Goal: Task Accomplishment & Management: Manage account settings

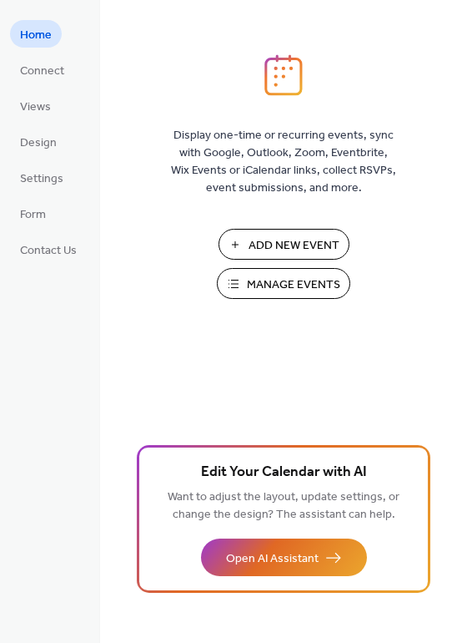
click at [254, 281] on span "Manage Events" at bounding box center [293, 285] width 93 height 18
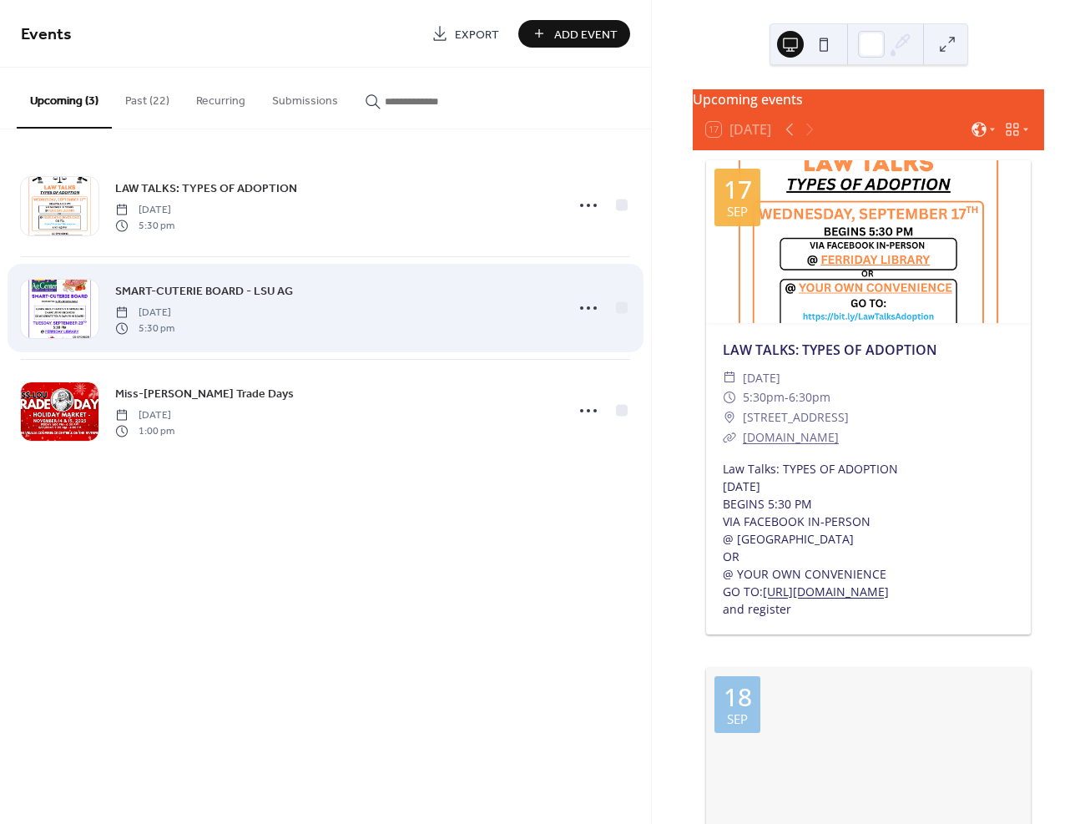
click at [240, 289] on span "SMART-CUTERIE BOARD - LSU AG" at bounding box center [204, 292] width 178 height 18
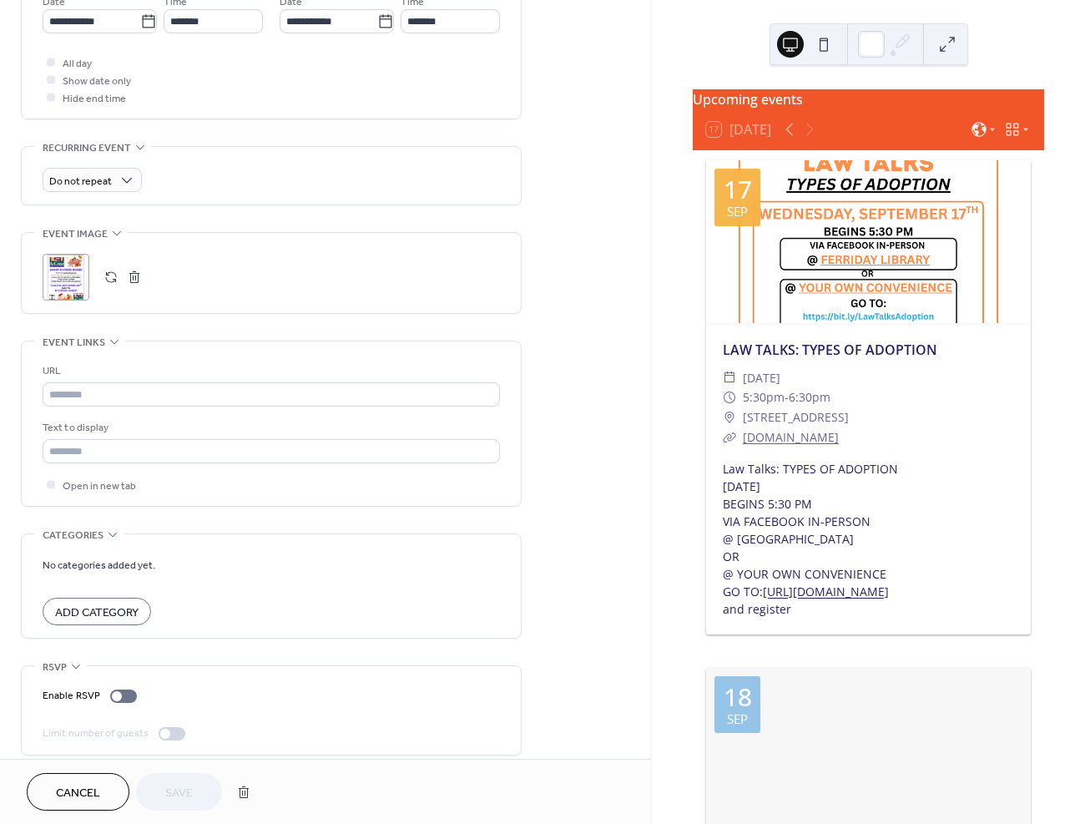
scroll to position [607, 0]
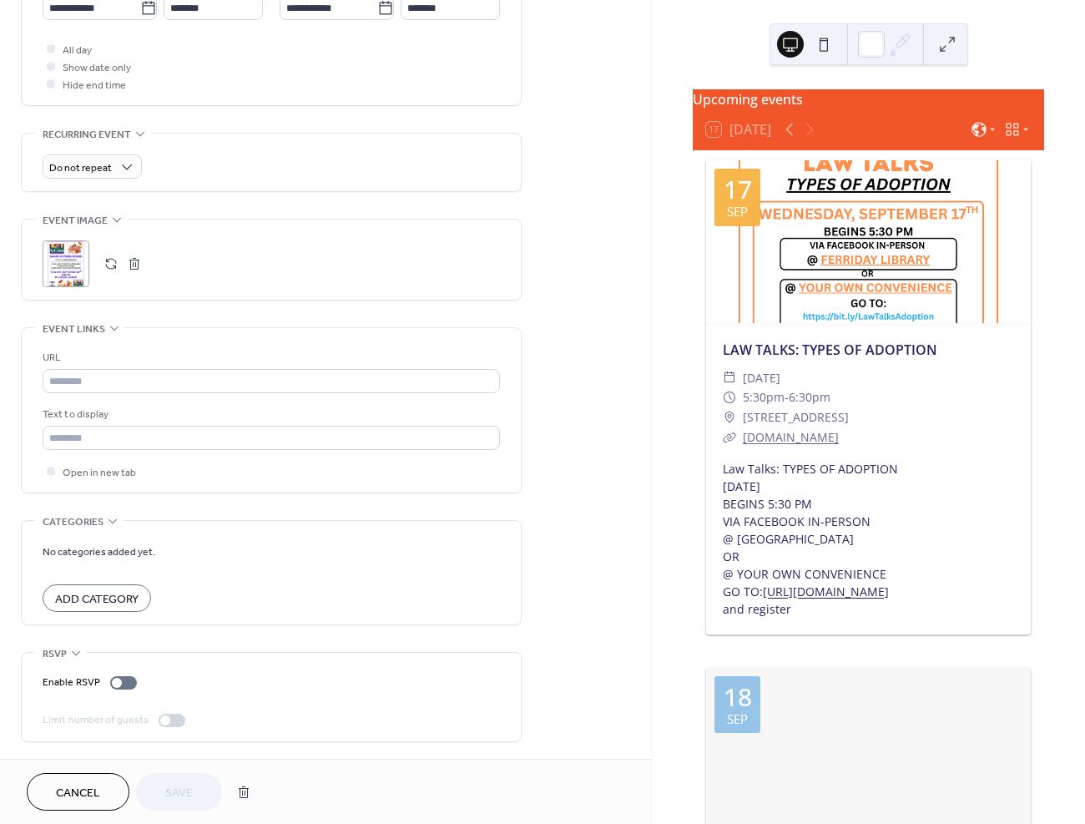
click at [68, 256] on div ";" at bounding box center [66, 263] width 47 height 47
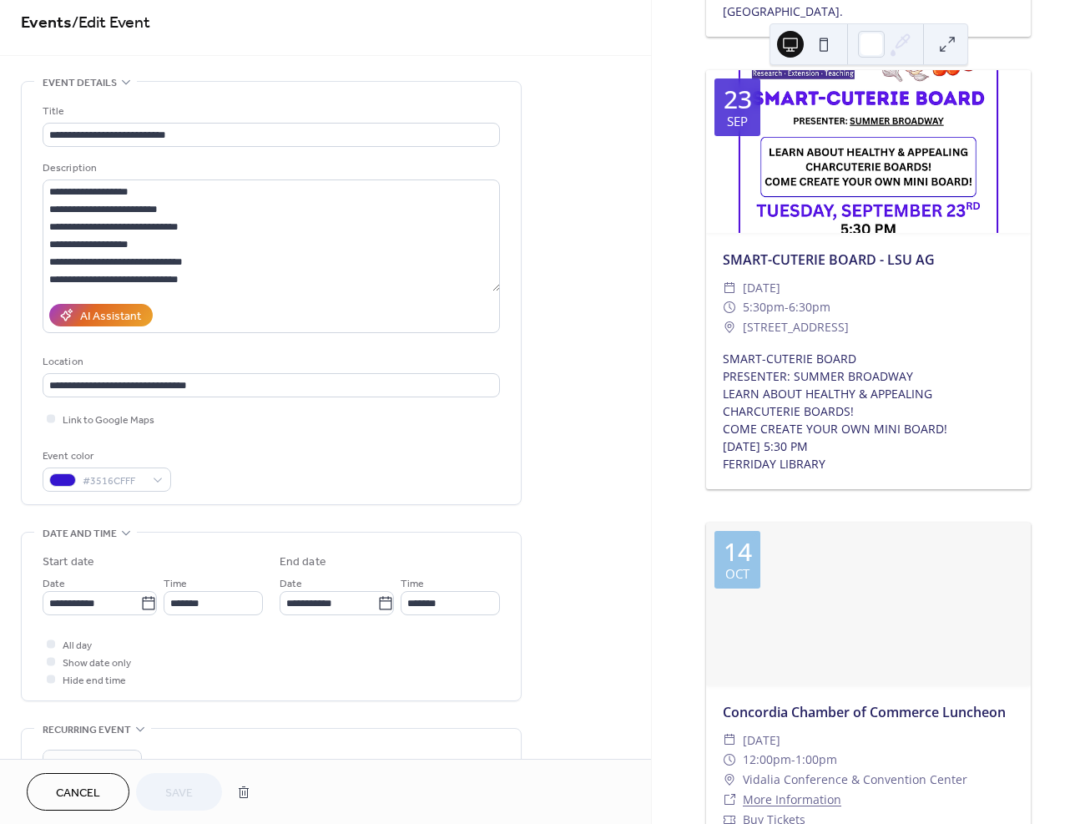
scroll to position [0, 0]
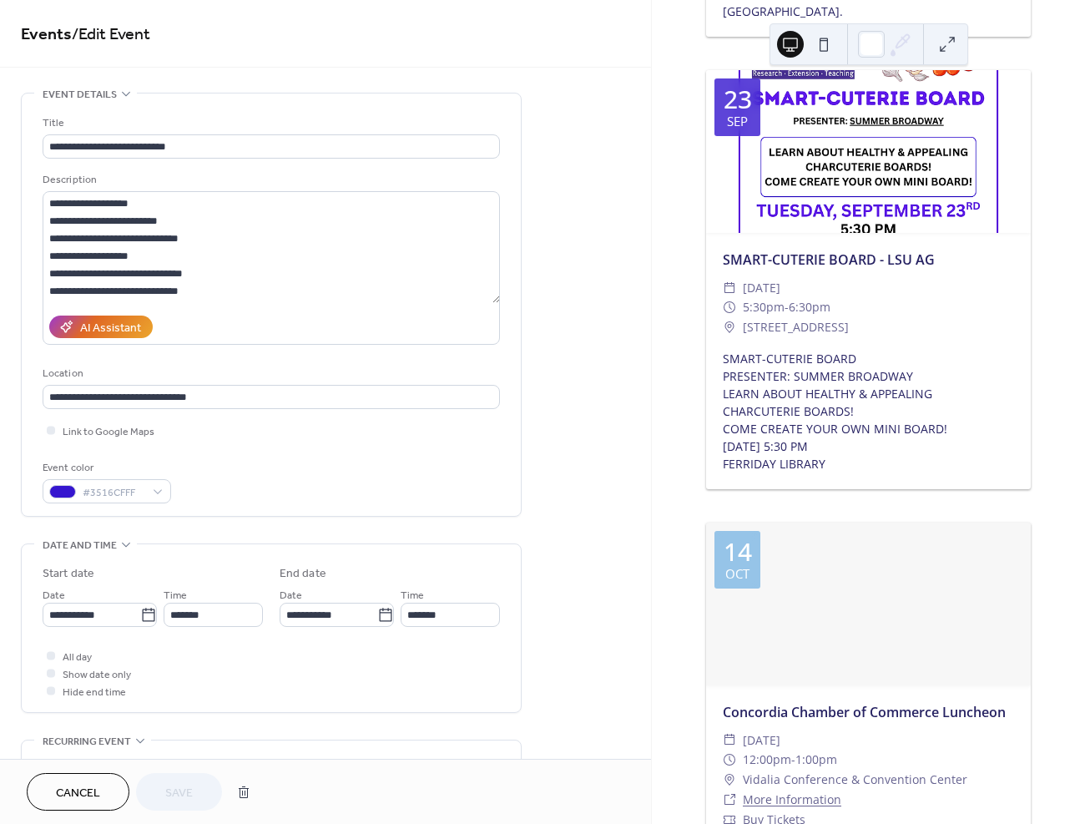
click at [824, 38] on button at bounding box center [823, 44] width 27 height 27
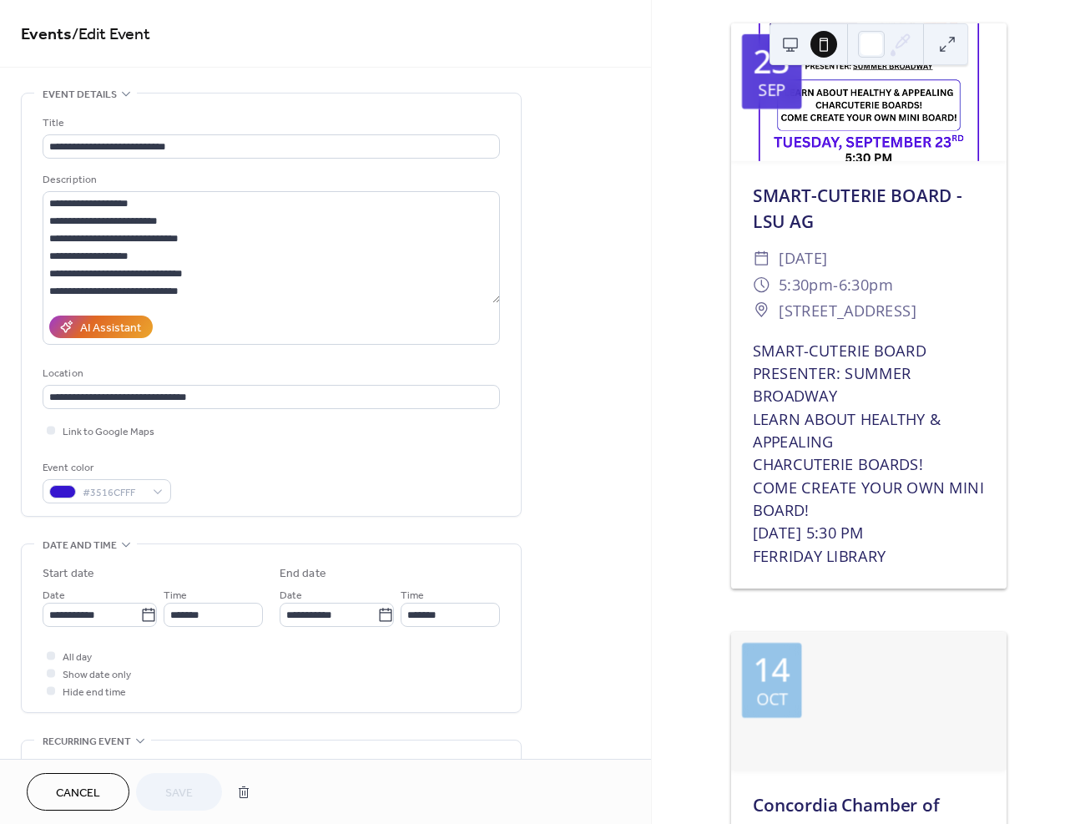
scroll to position [1299, 0]
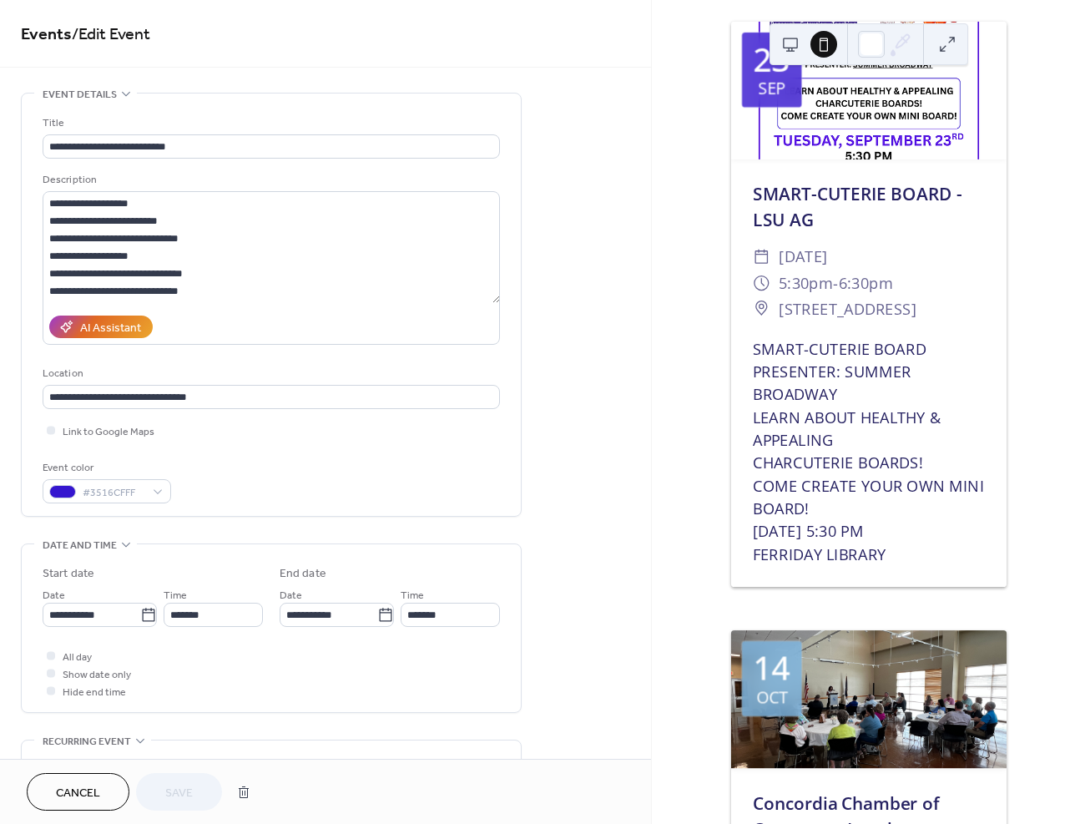
click at [788, 44] on button at bounding box center [790, 44] width 27 height 27
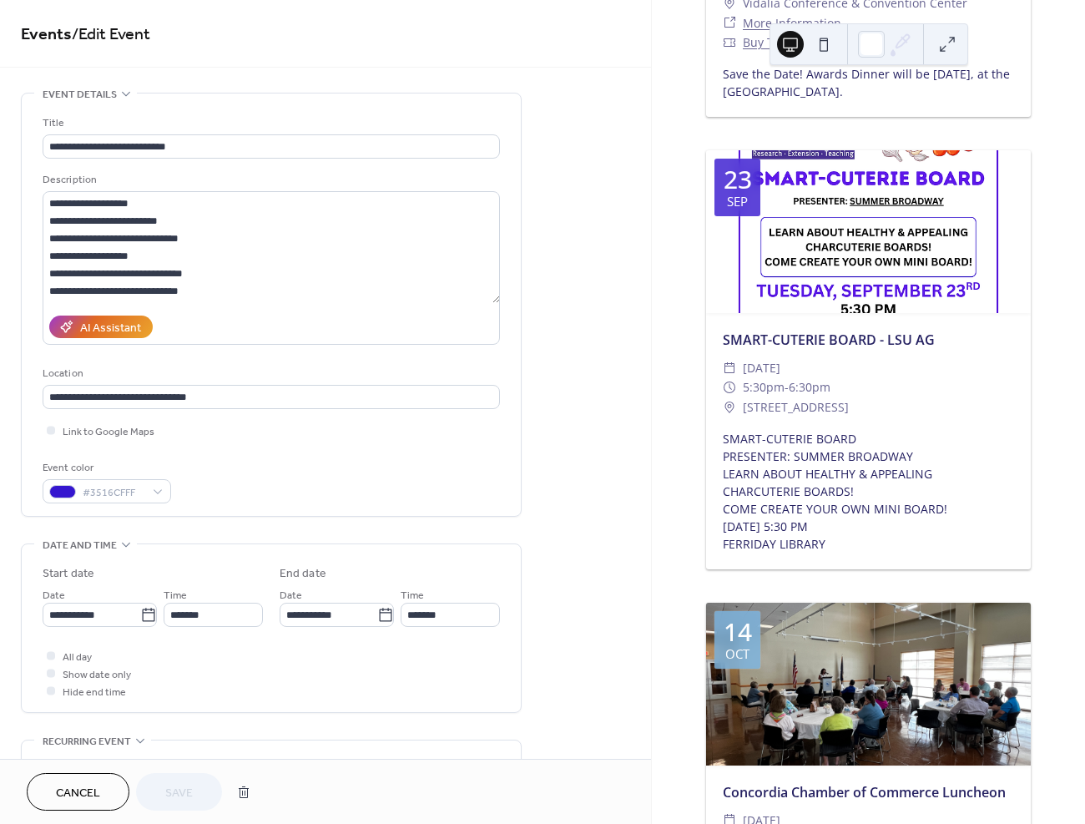
scroll to position [977, 0]
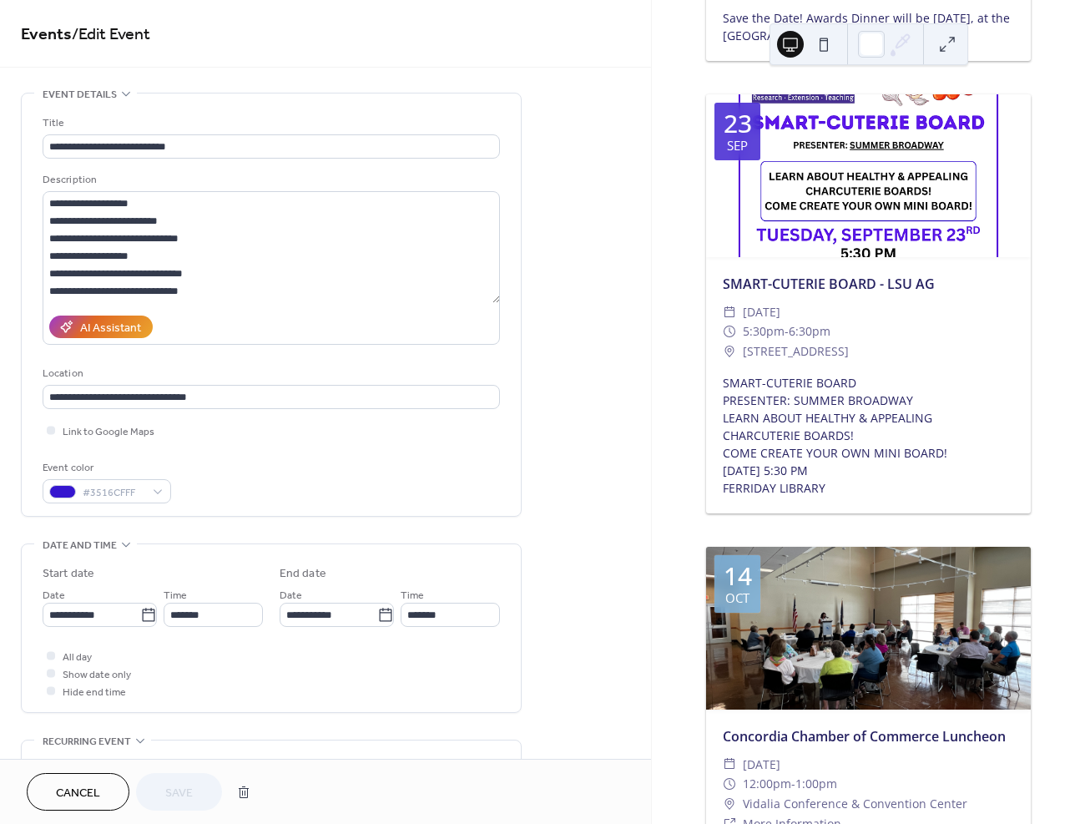
click at [799, 212] on div at bounding box center [868, 175] width 325 height 163
click at [785, 194] on div at bounding box center [868, 175] width 325 height 163
click at [950, 43] on button at bounding box center [947, 44] width 27 height 27
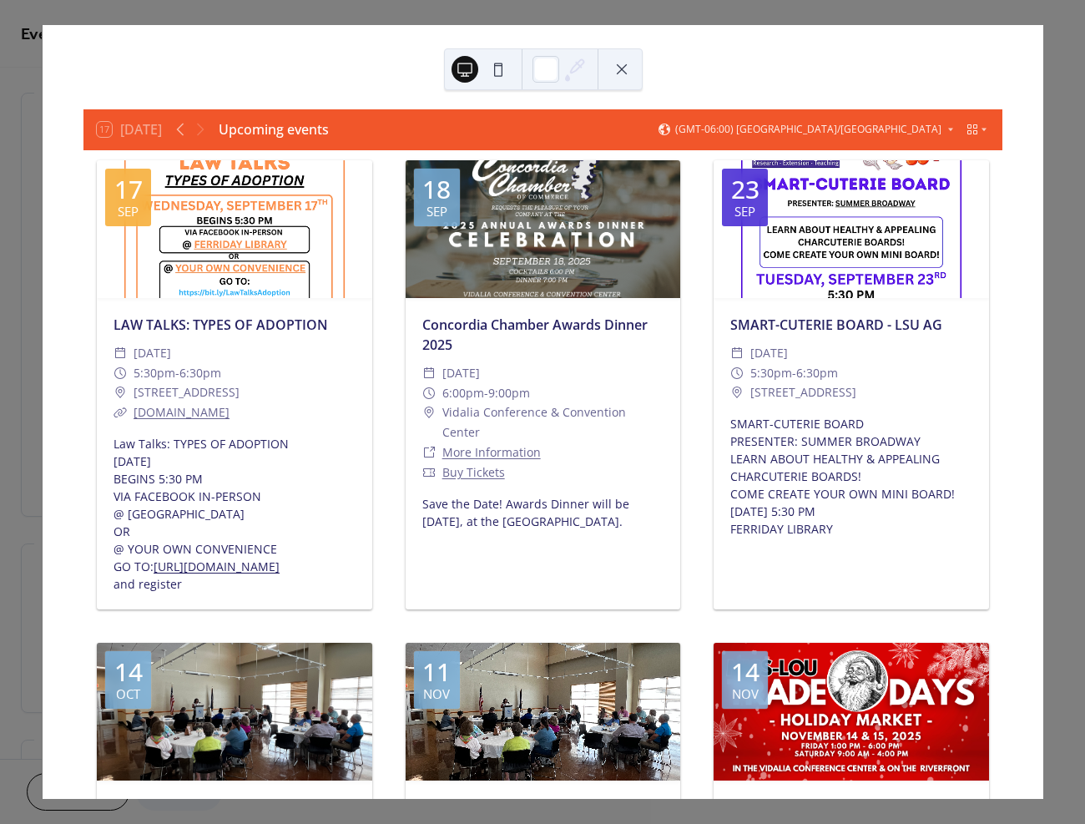
scroll to position [6, 0]
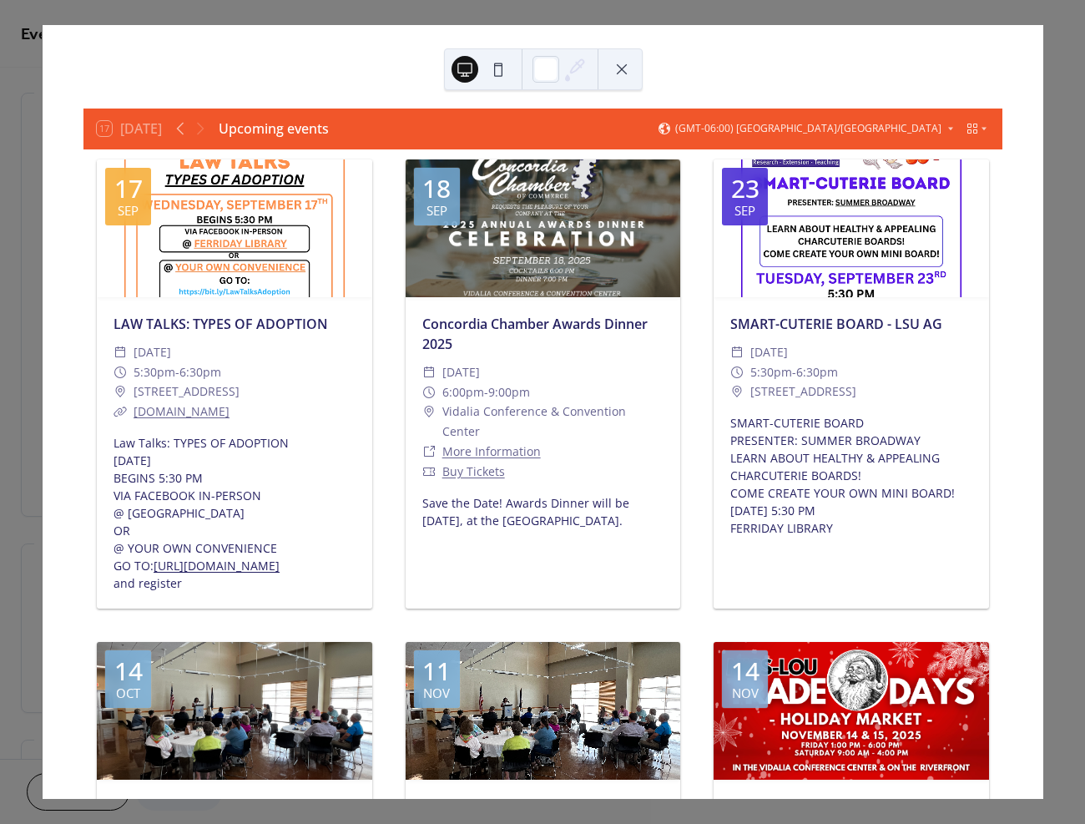
click at [850, 241] on div at bounding box center [851, 228] width 275 height 138
click at [966, 128] on icon at bounding box center [972, 128] width 13 height 13
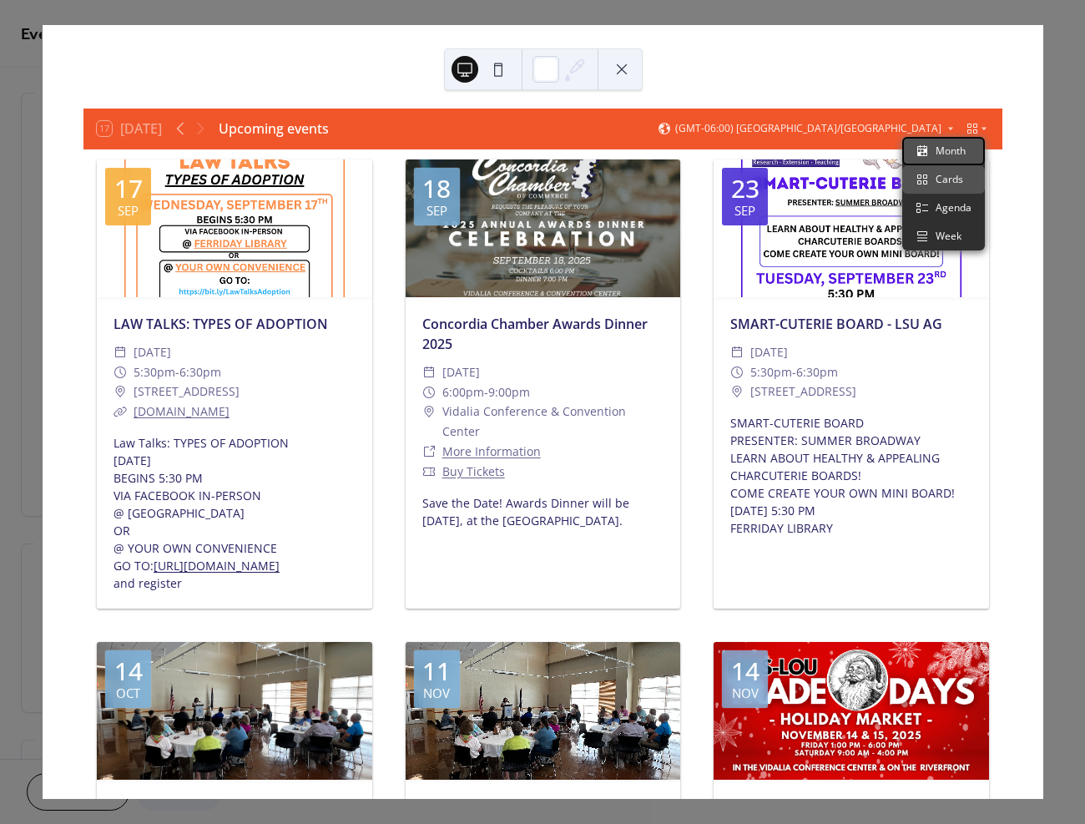
click at [958, 153] on span "Month" at bounding box center [951, 151] width 30 height 15
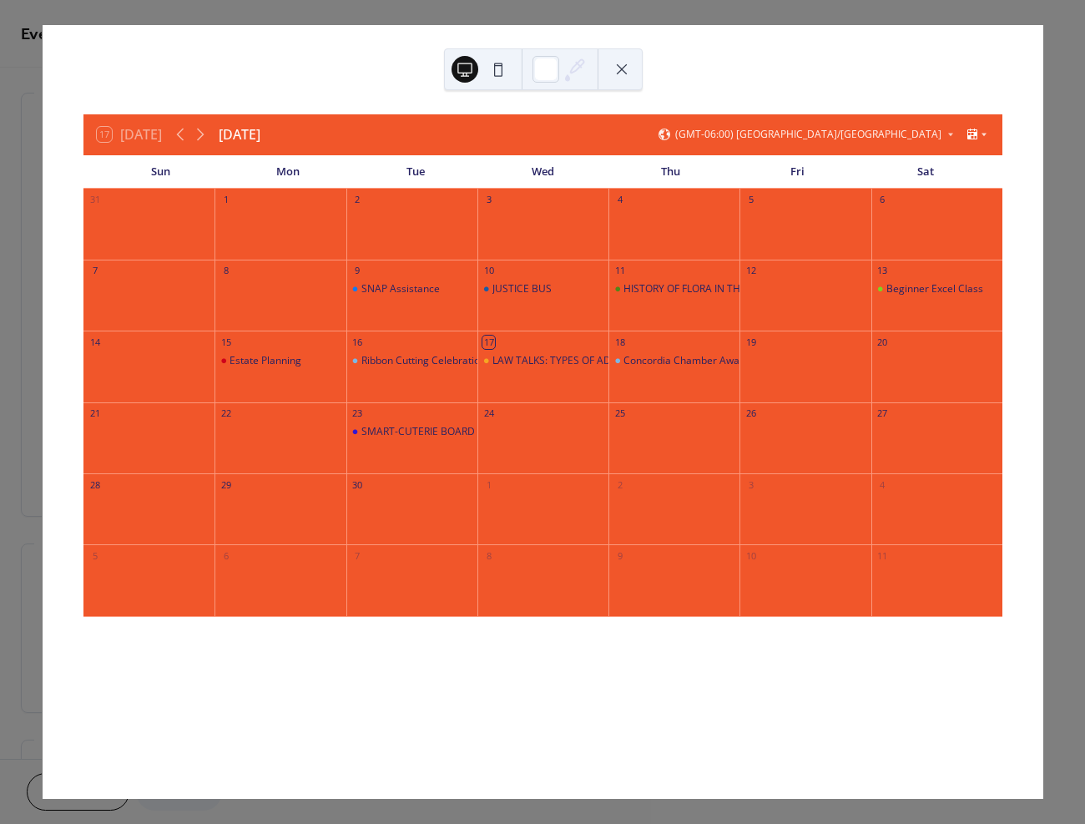
click at [966, 137] on icon at bounding box center [972, 134] width 13 height 13
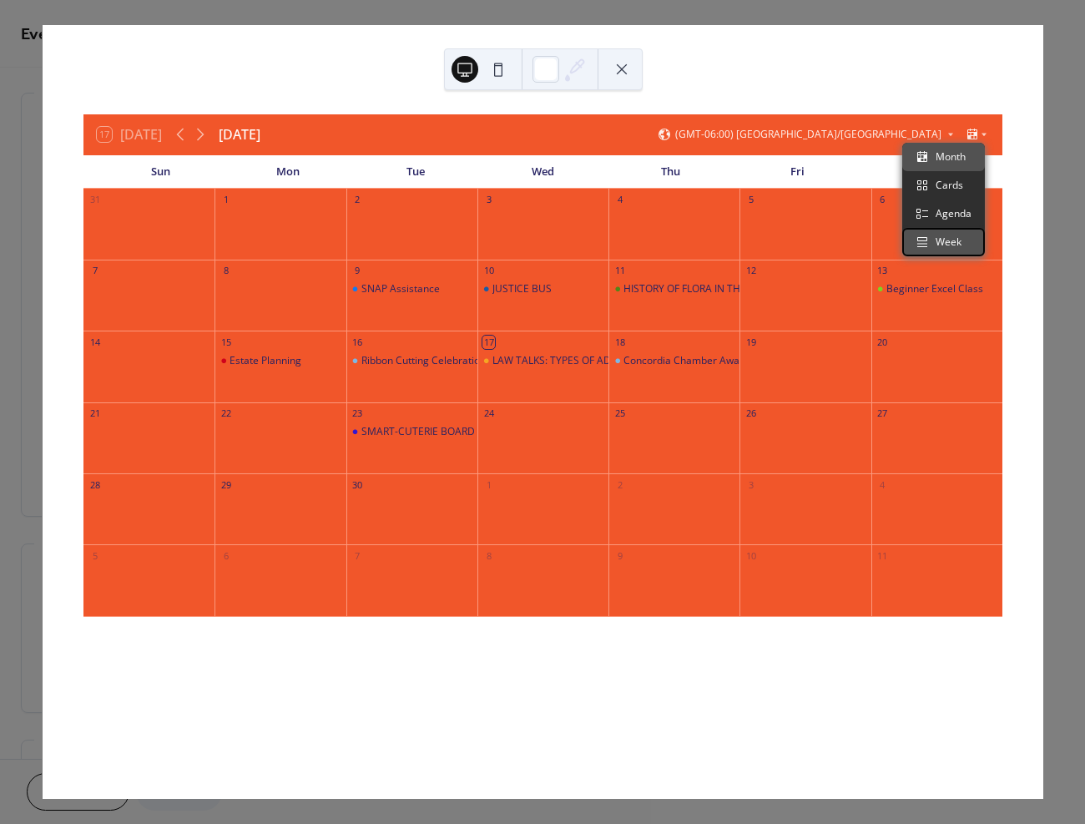
click at [946, 240] on span "Week" at bounding box center [949, 242] width 26 height 15
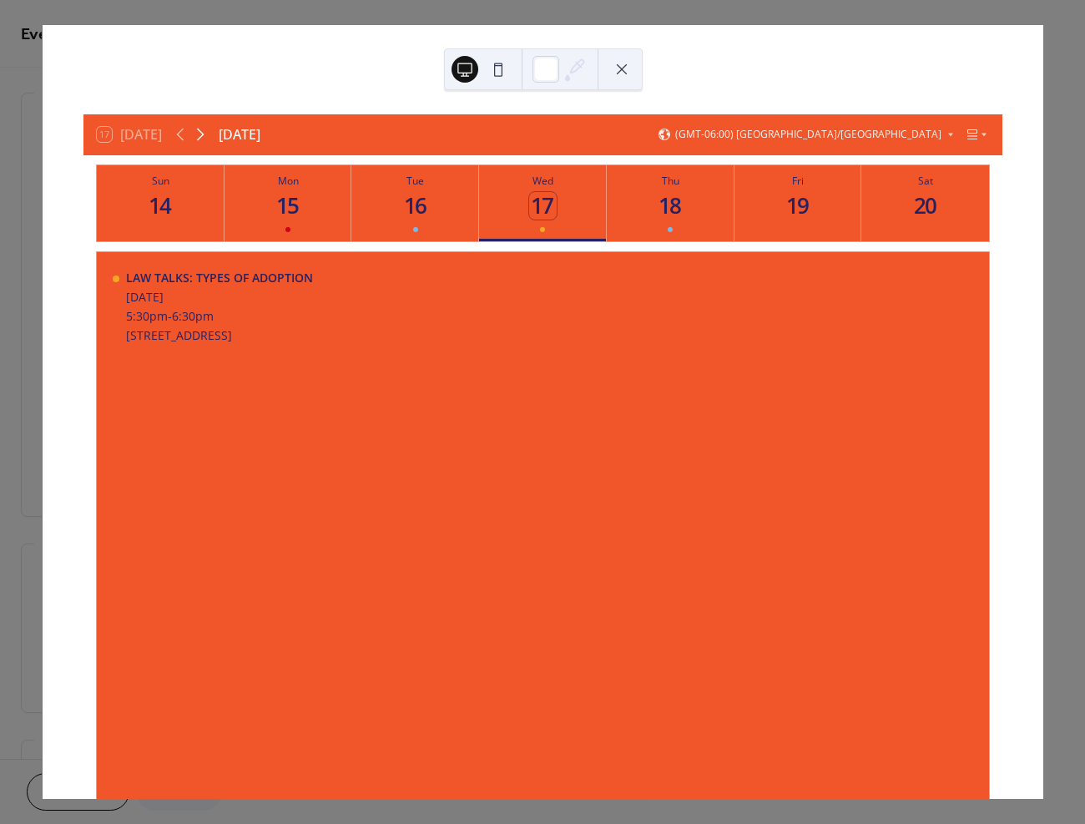
click at [202, 131] on icon at bounding box center [201, 135] width 8 height 13
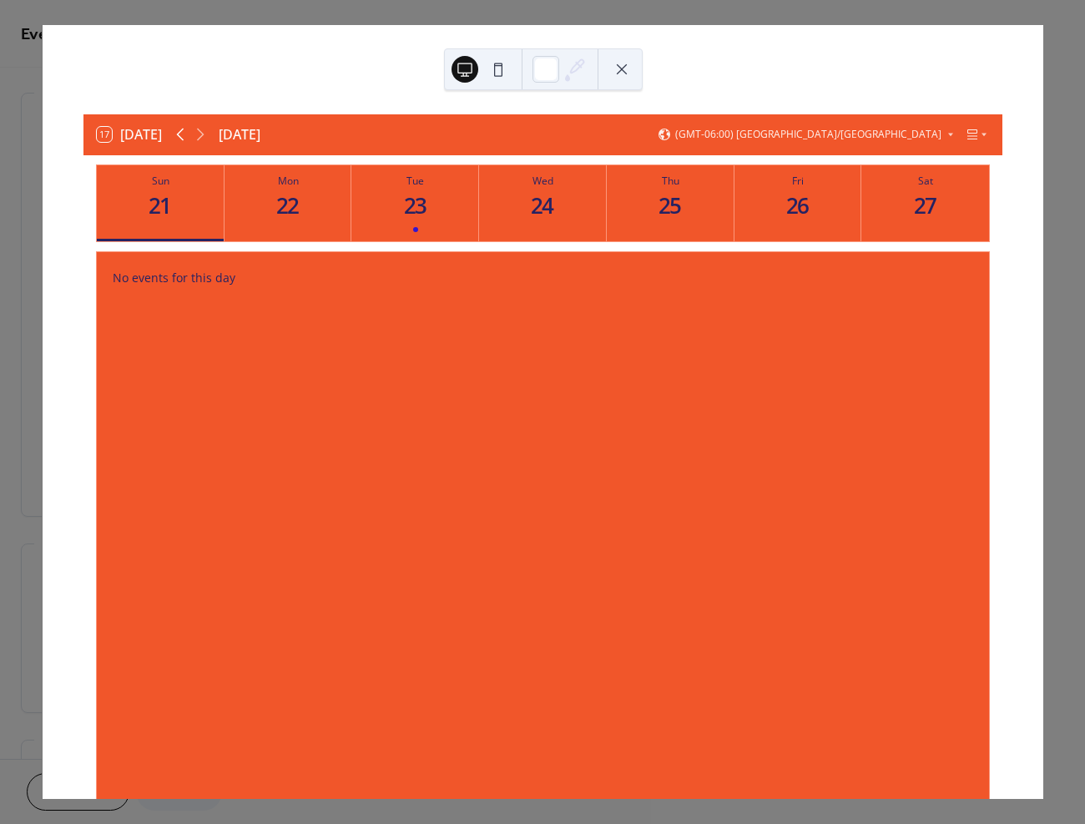
click at [184, 132] on icon at bounding box center [180, 134] width 20 height 20
click at [184, 133] on icon at bounding box center [180, 134] width 20 height 20
click at [204, 133] on icon at bounding box center [200, 134] width 20 height 20
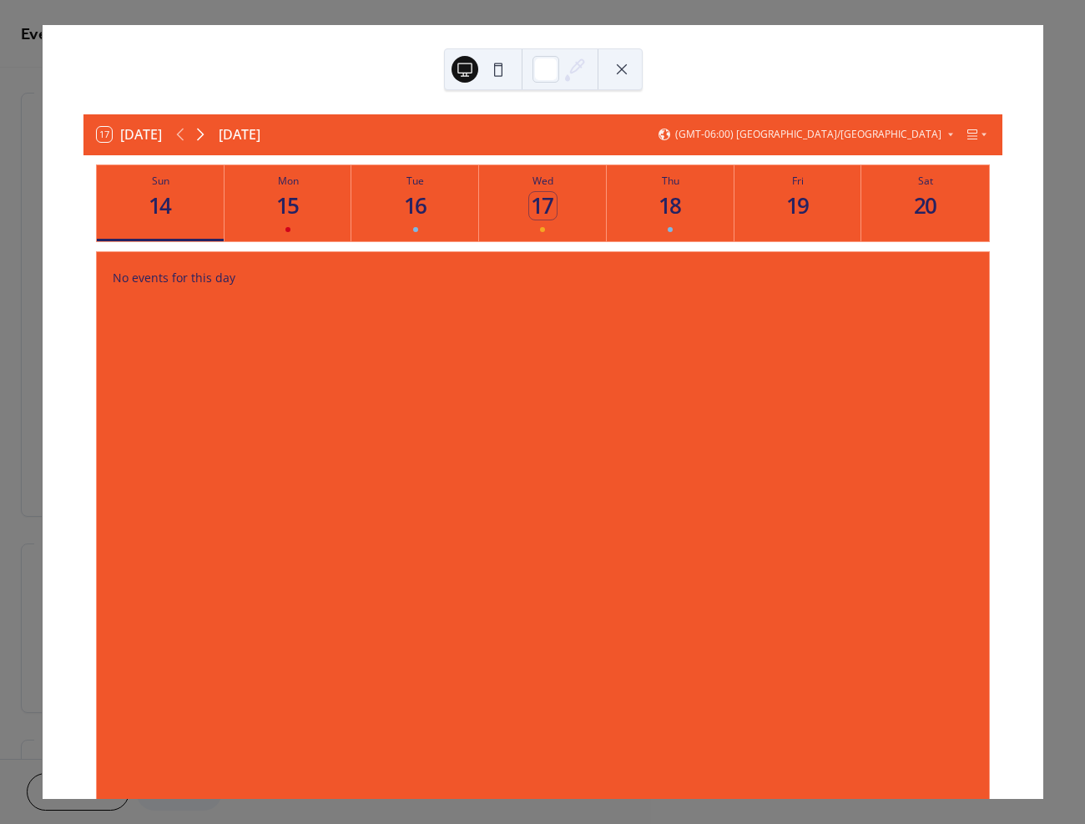
click at [204, 133] on icon at bounding box center [200, 134] width 20 height 20
click at [549, 225] on button "Wed 1" at bounding box center [543, 203] width 128 height 76
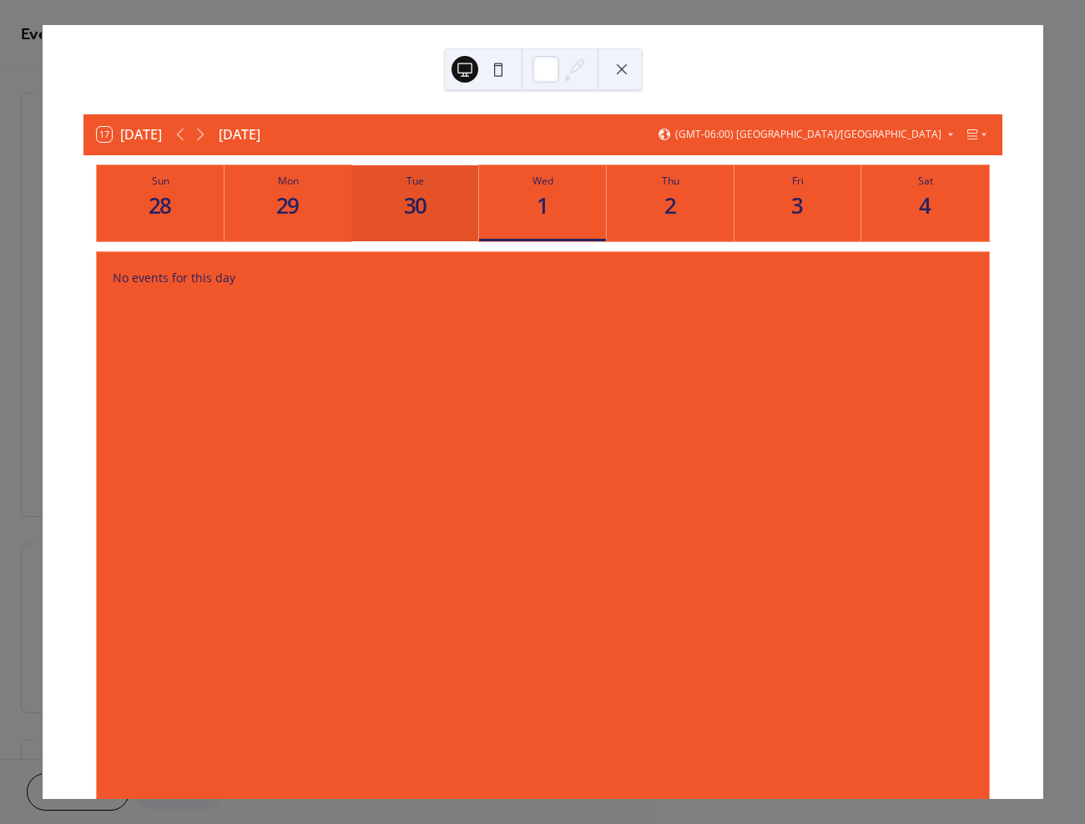
click at [421, 219] on div "30" at bounding box center [416, 206] width 28 height 28
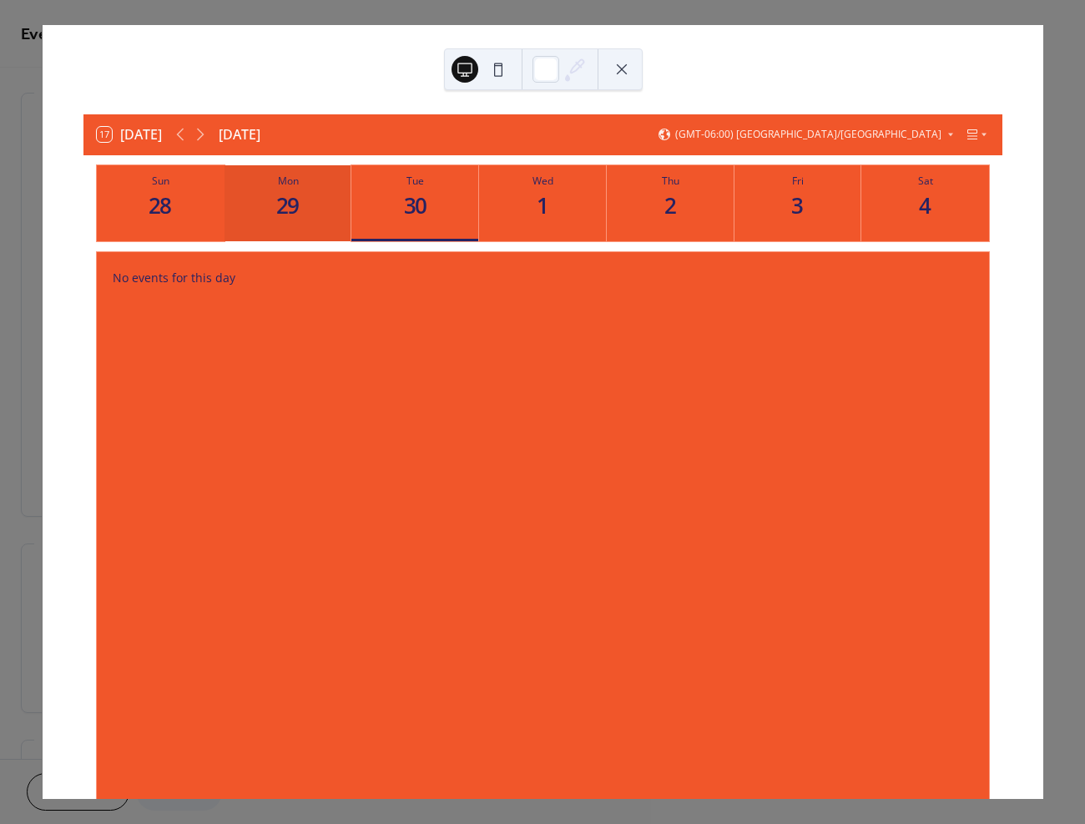
click at [298, 219] on div "29" at bounding box center [289, 206] width 28 height 28
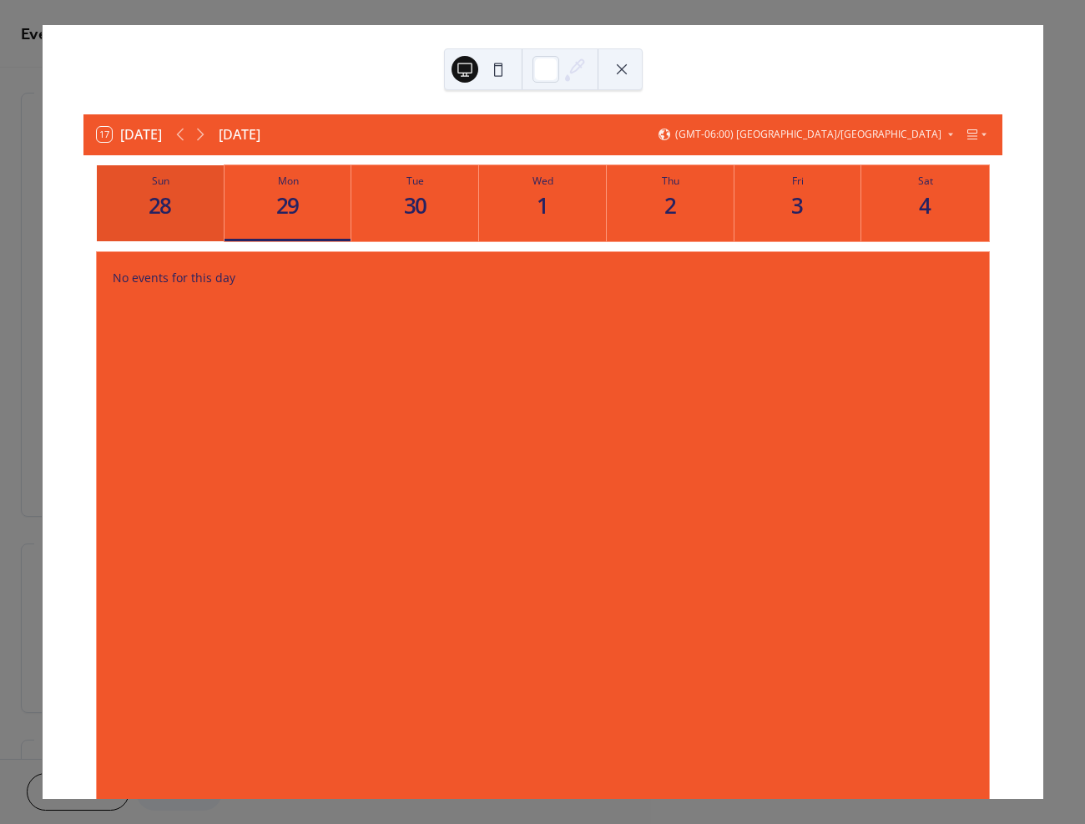
drag, startPoint x: 172, startPoint y: 209, endPoint x: 175, endPoint y: 187, distance: 22.0
click at [173, 208] on div "28" at bounding box center [161, 206] width 28 height 28
click at [180, 125] on icon at bounding box center [180, 134] width 20 height 20
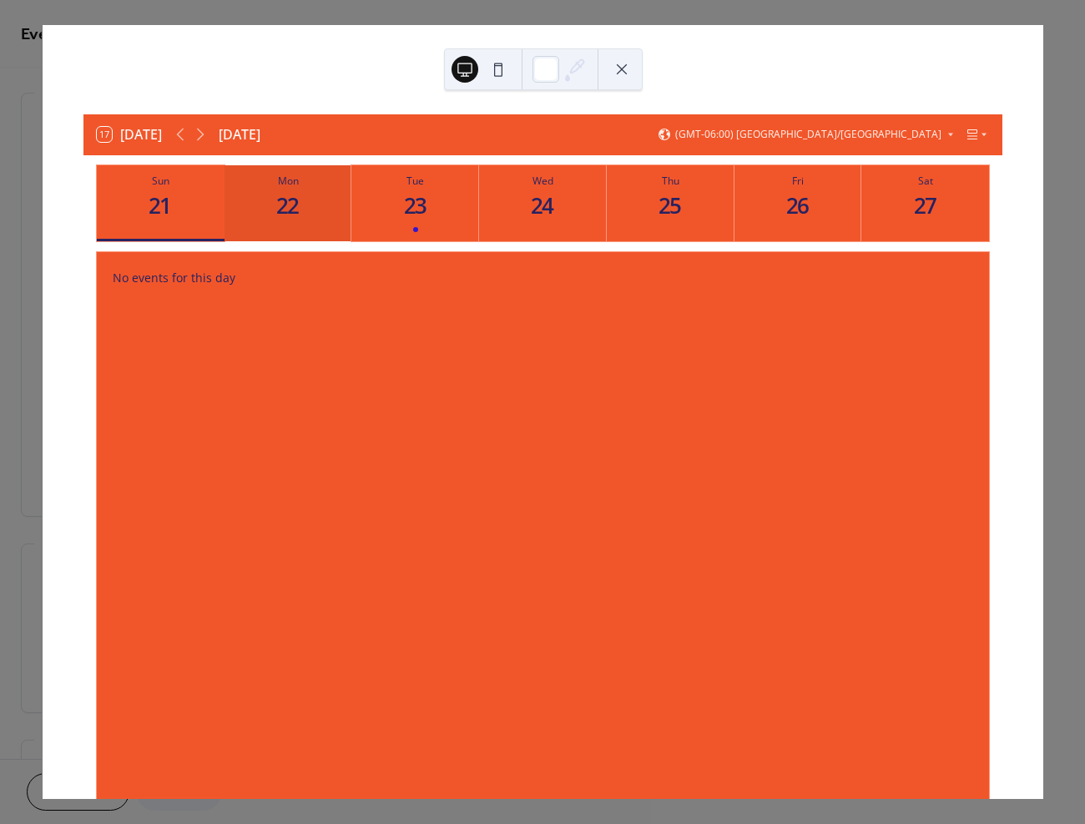
click at [255, 193] on button "Mon 22" at bounding box center [289, 203] width 128 height 76
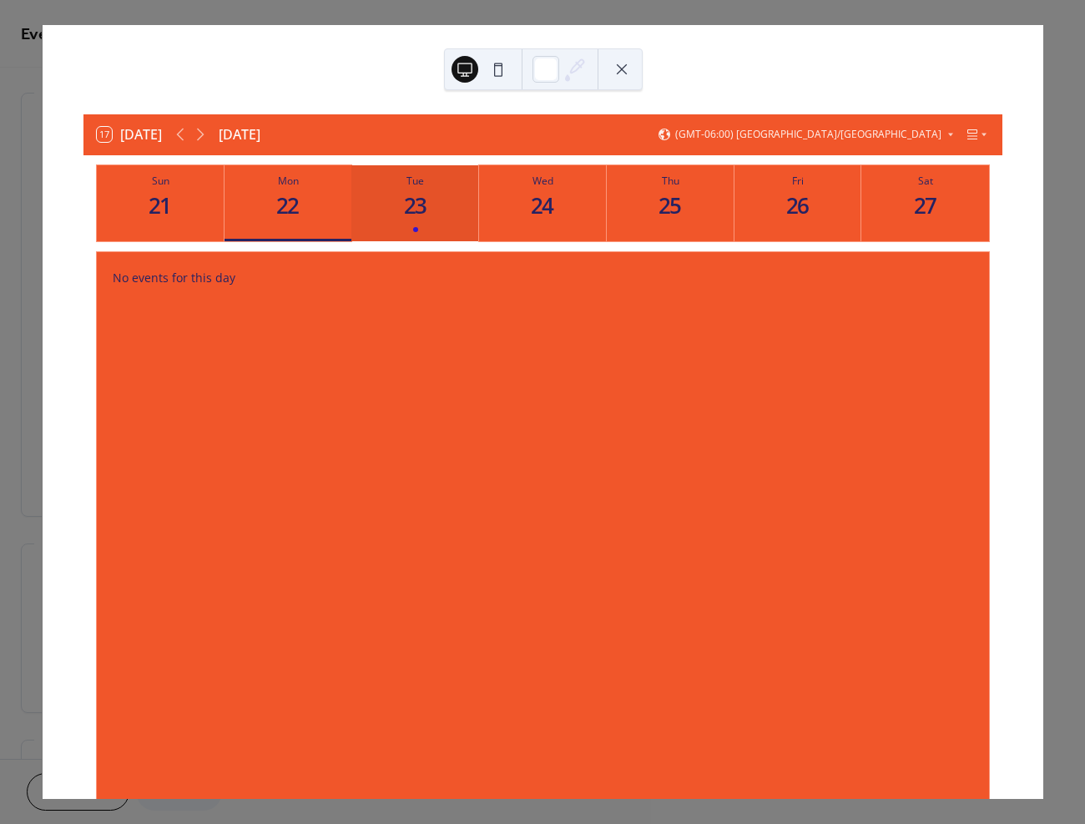
click at [437, 202] on button "Tue 23" at bounding box center [415, 203] width 128 height 76
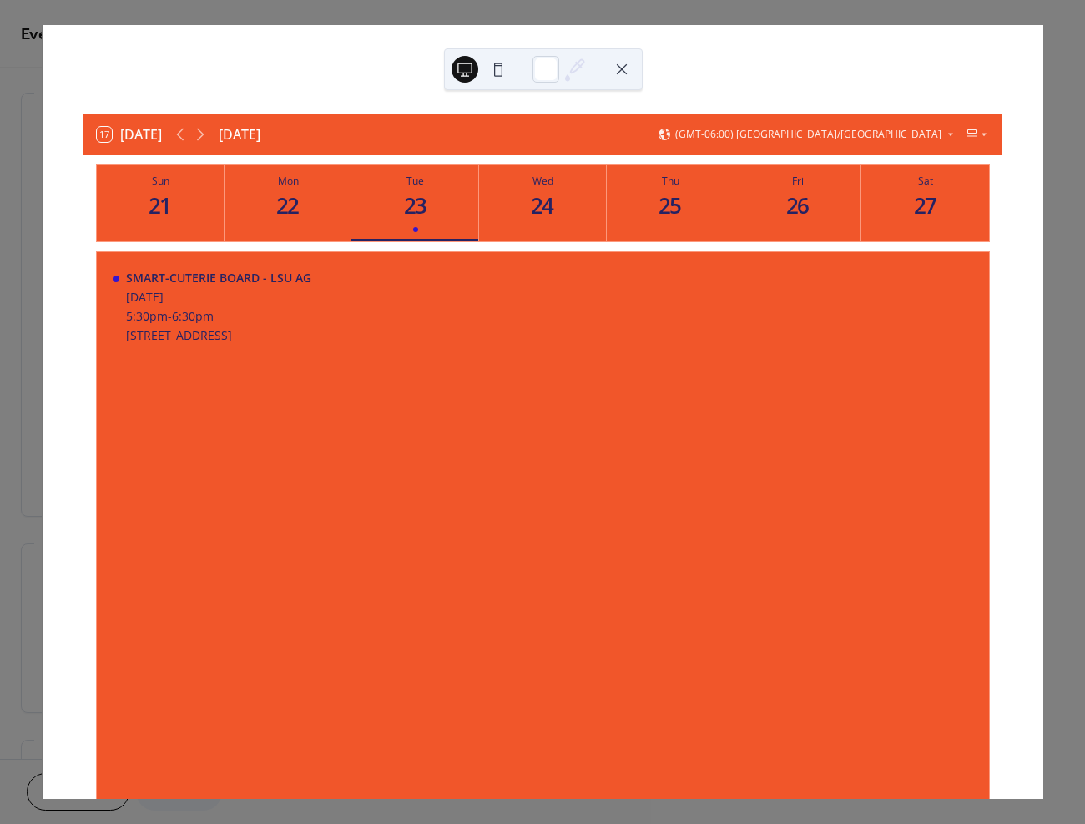
click at [623, 67] on button at bounding box center [621, 69] width 27 height 27
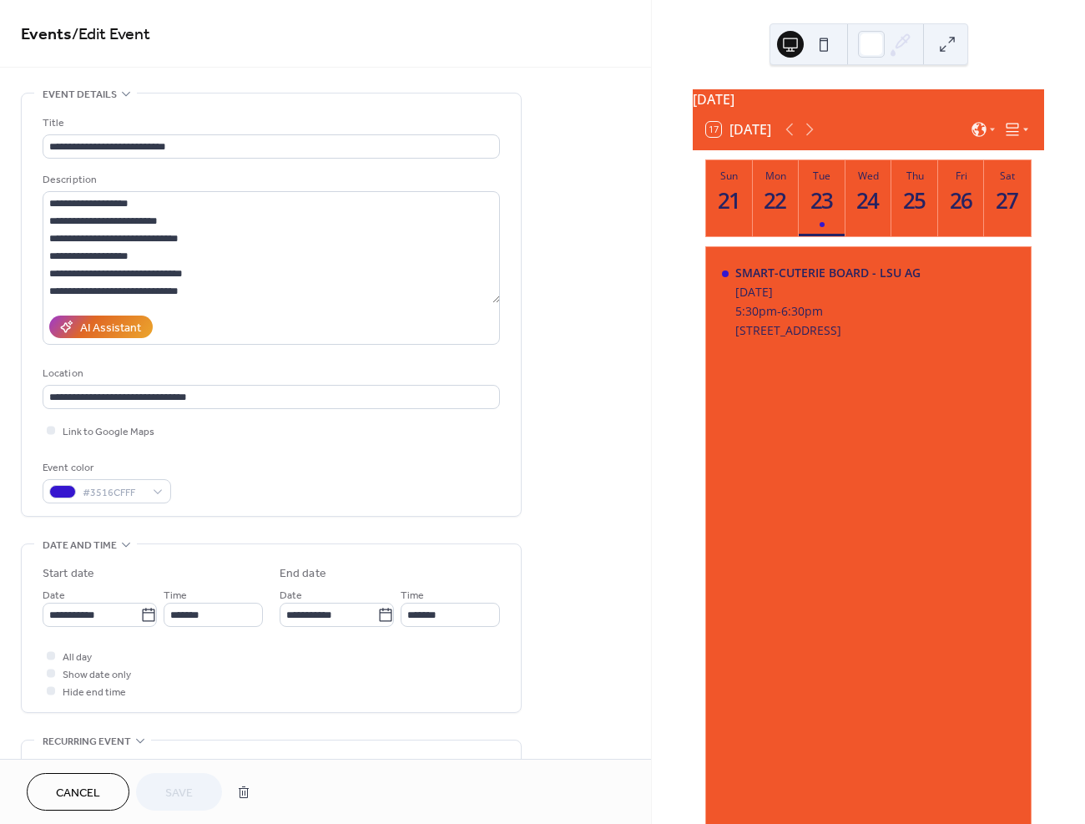
click at [1021, 134] on icon at bounding box center [1026, 129] width 10 height 10
click at [992, 190] on span "Cards" at bounding box center [991, 191] width 28 height 15
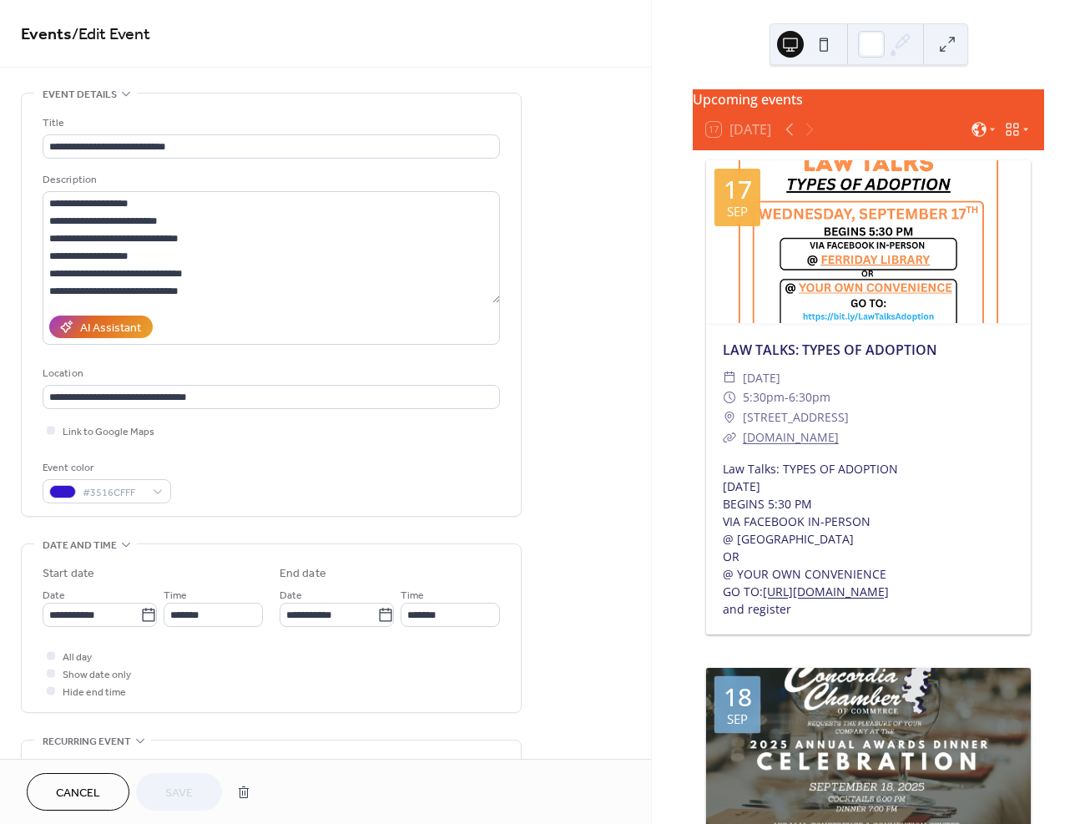
click at [1013, 138] on icon at bounding box center [1012, 129] width 17 height 17
click at [1002, 218] on span "Agenda" at bounding box center [995, 220] width 36 height 15
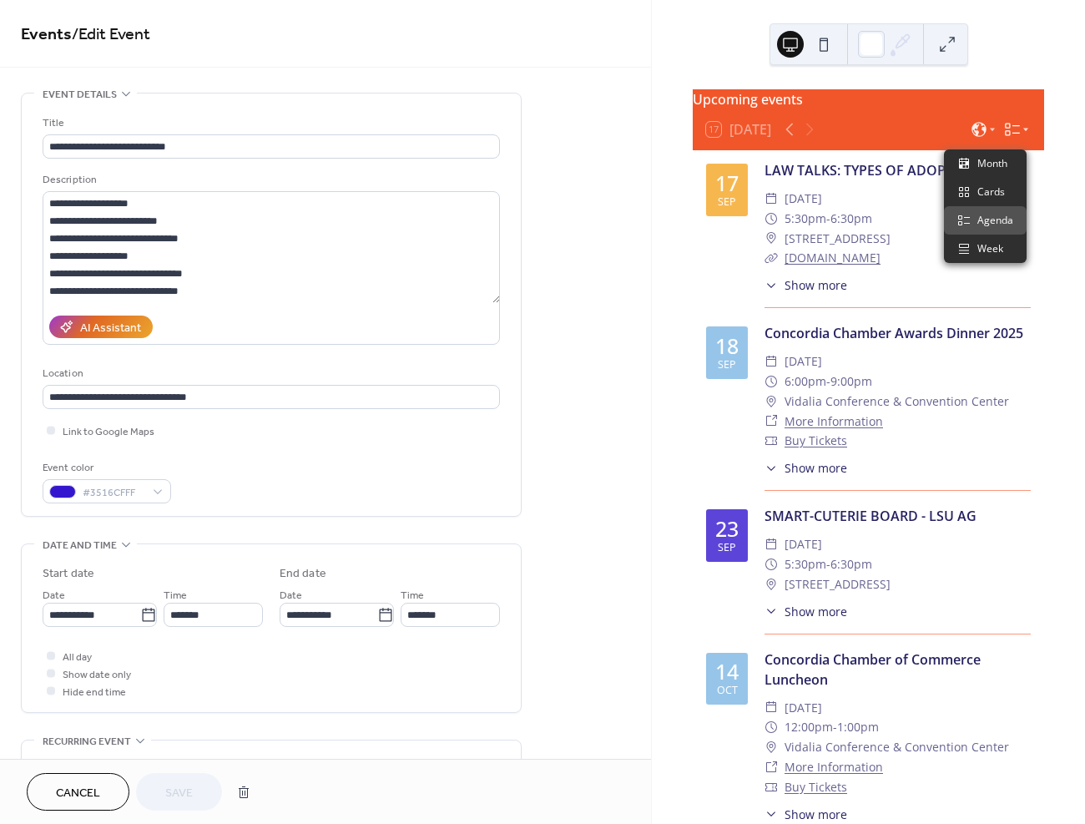
click at [1007, 134] on icon at bounding box center [1012, 129] width 17 height 17
click at [989, 185] on span "Cards" at bounding box center [991, 191] width 28 height 15
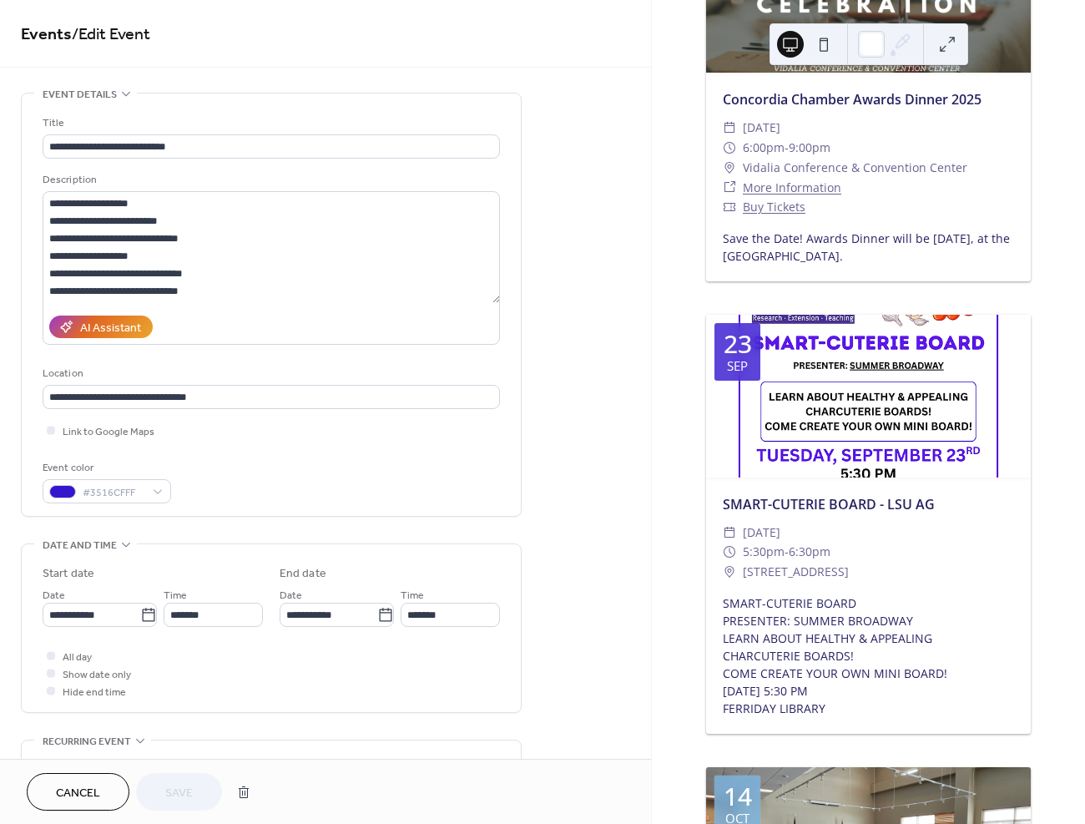
scroll to position [855, 0]
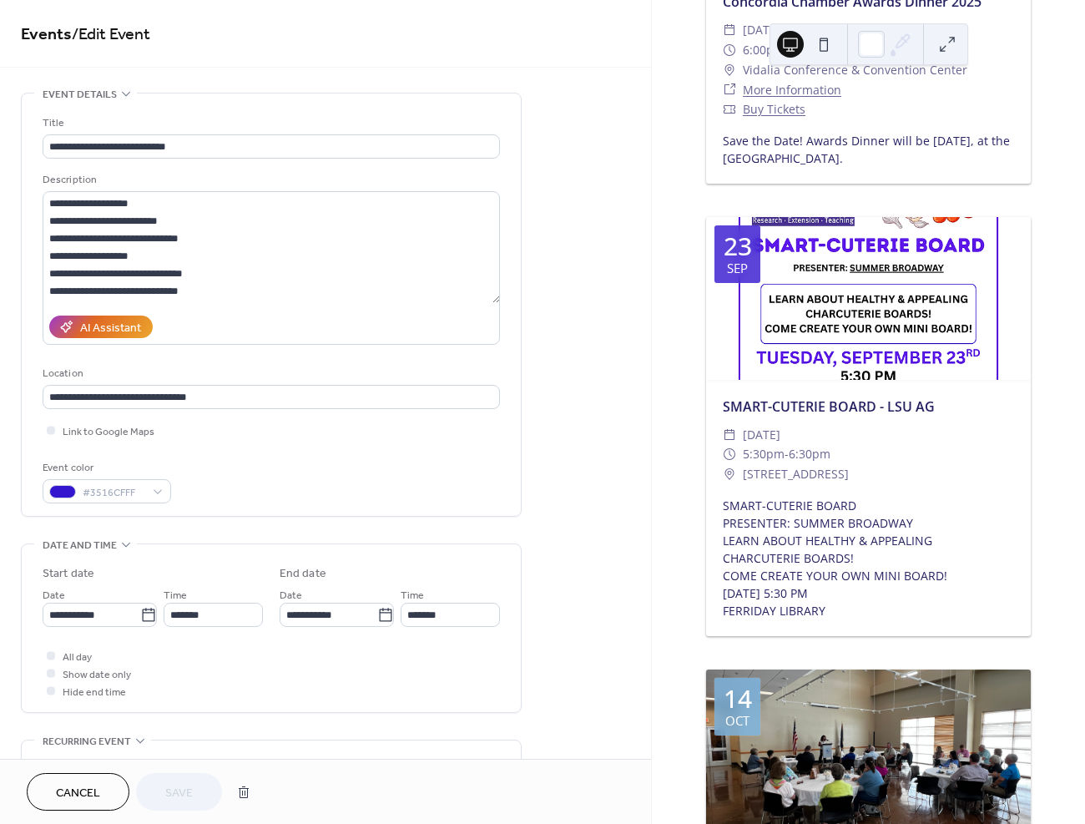
click at [877, 333] on div at bounding box center [868, 298] width 325 height 163
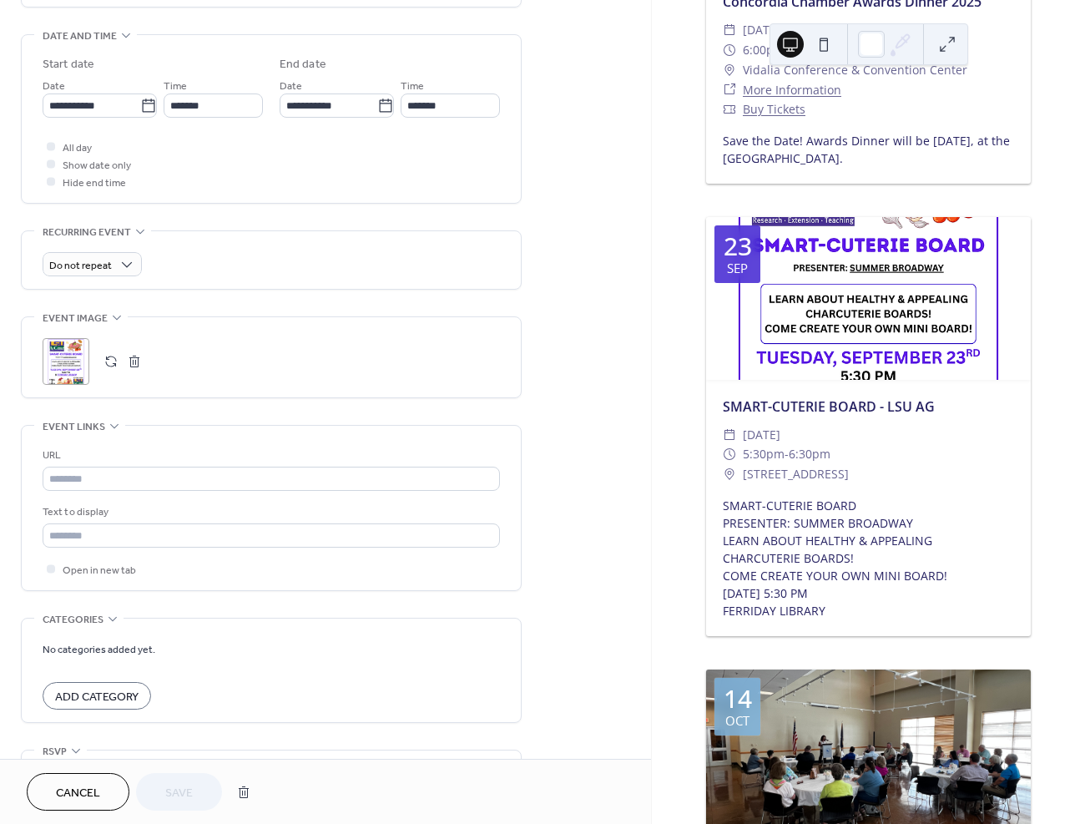
scroll to position [513, 0]
click at [58, 369] on div ";" at bounding box center [66, 357] width 47 height 47
